Goal: Information Seeking & Learning: Learn about a topic

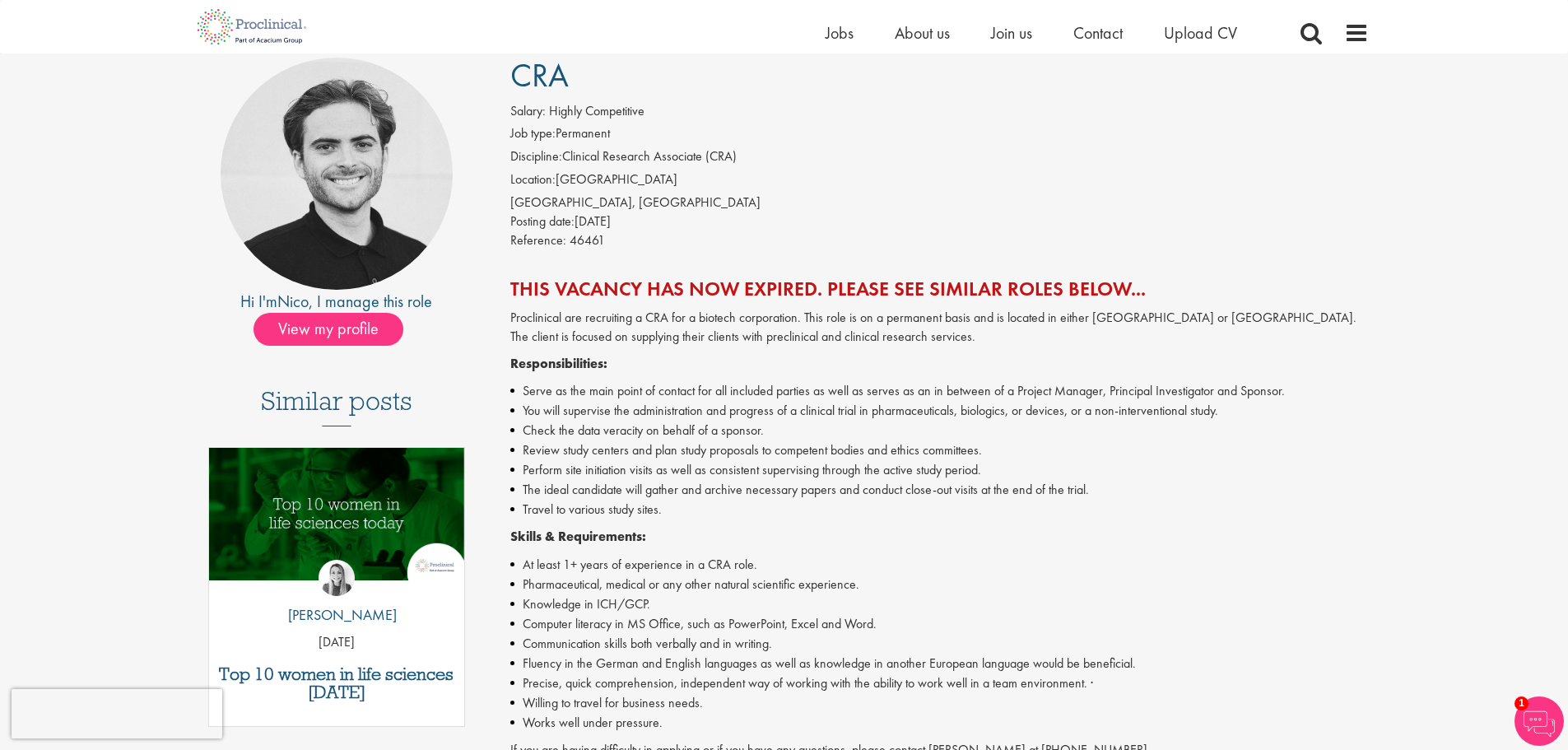
scroll to position [126, 0]
click at [311, 332] on span "View my profile" at bounding box center [328, 330] width 150 height 33
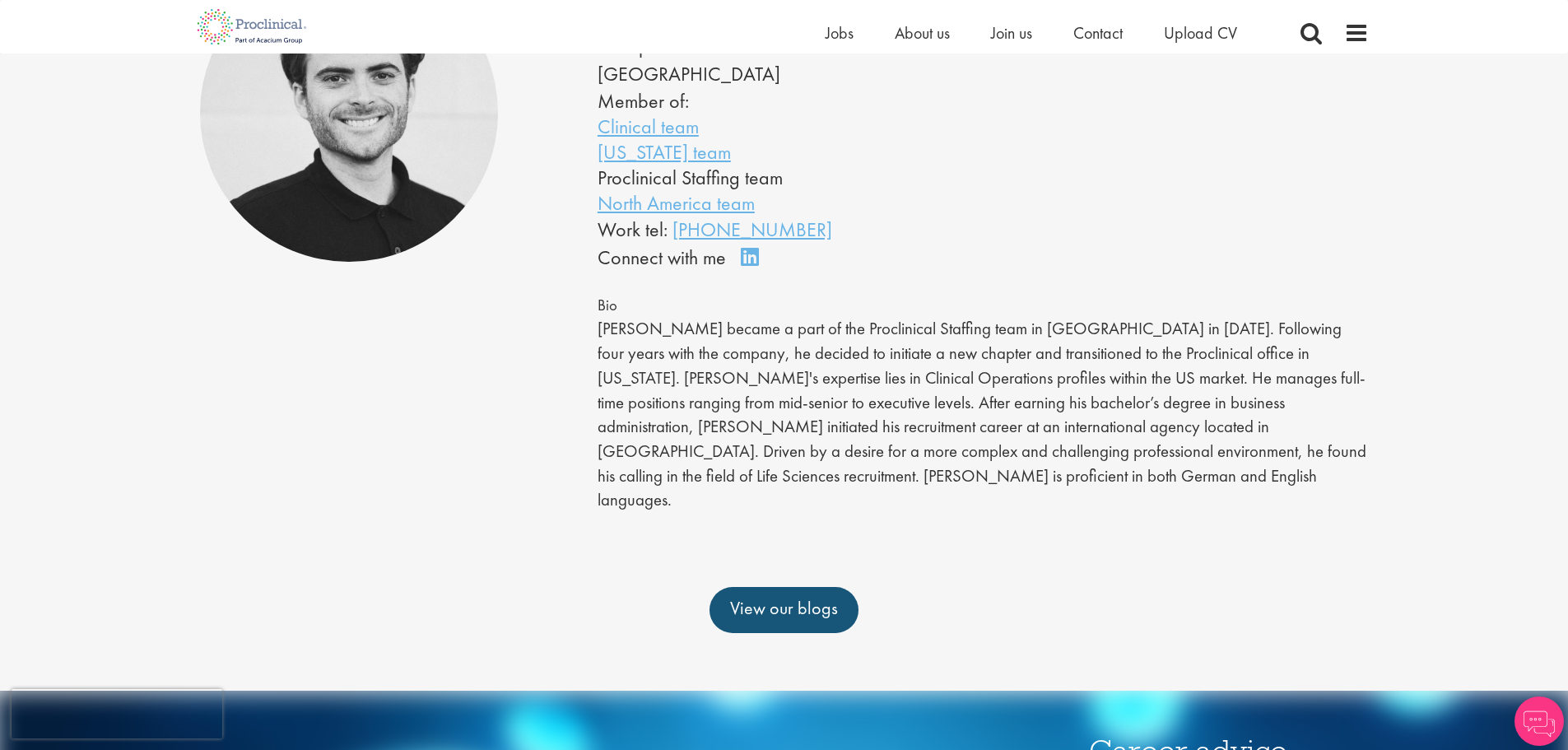
scroll to position [221, 0]
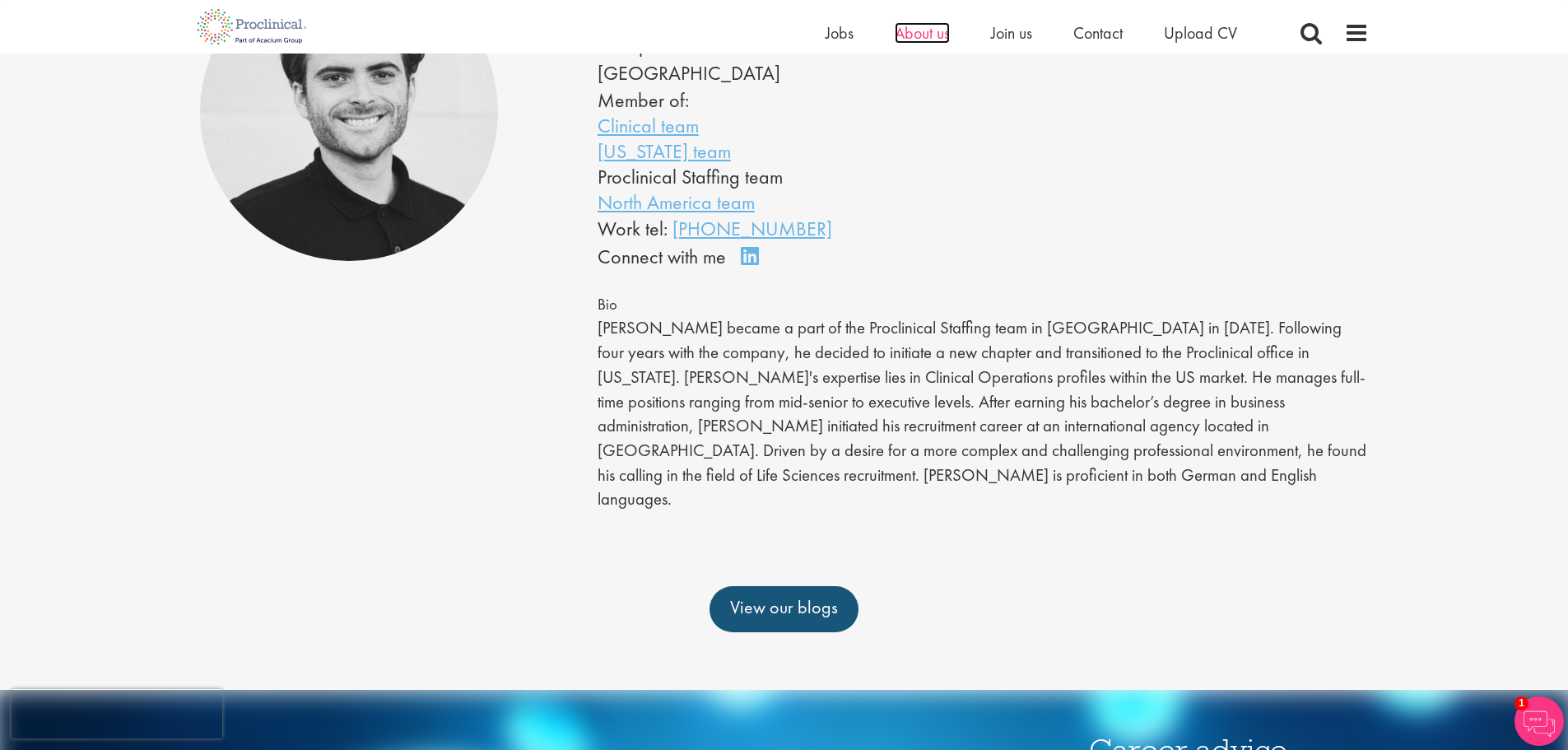
click at [911, 31] on span "About us" at bounding box center [922, 33] width 55 height 22
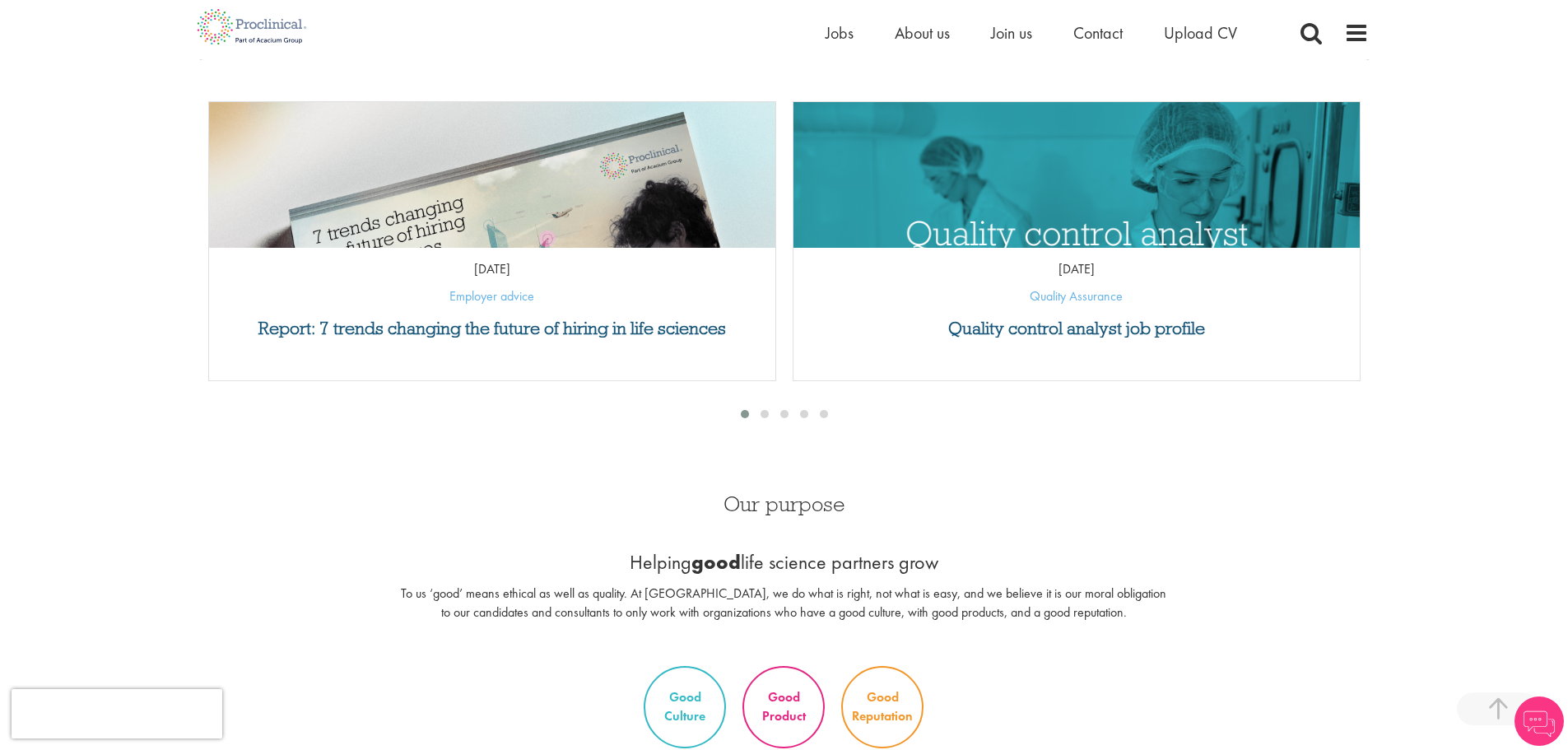
scroll to position [731, 0]
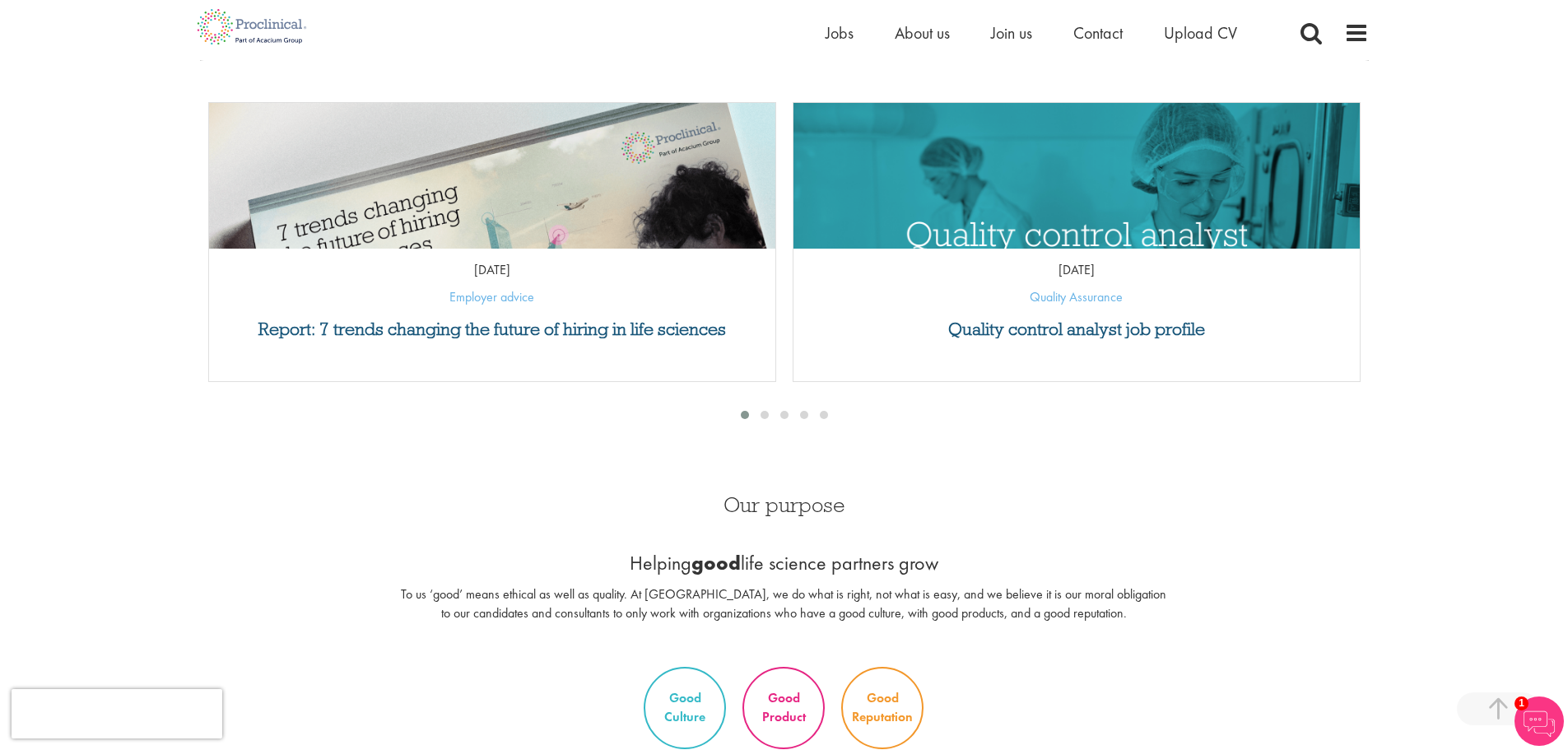
click at [451, 221] on img "Link to a post" at bounding box center [492, 262] width 680 height 382
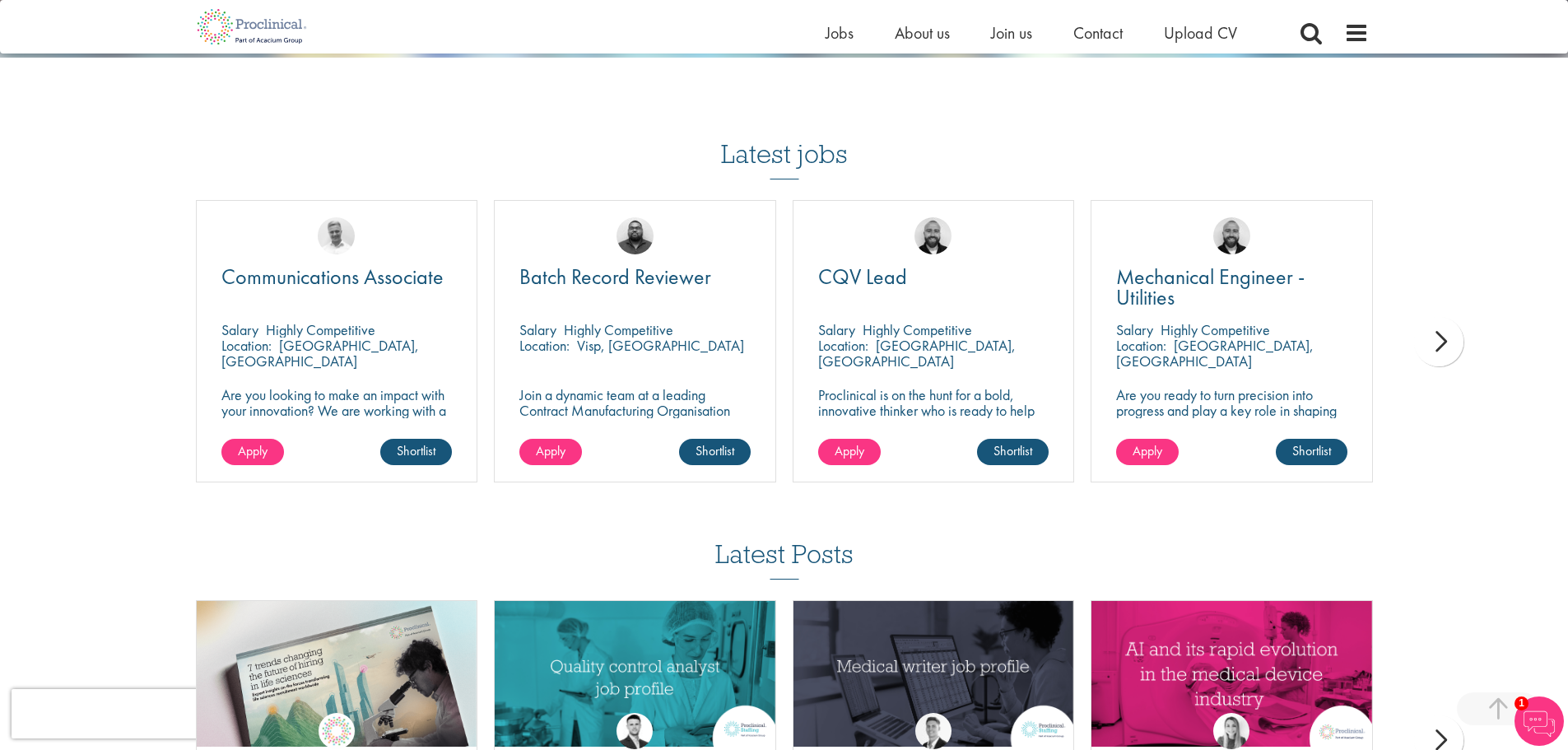
scroll to position [2831, 0]
